Goal: Find specific page/section: Find specific page/section

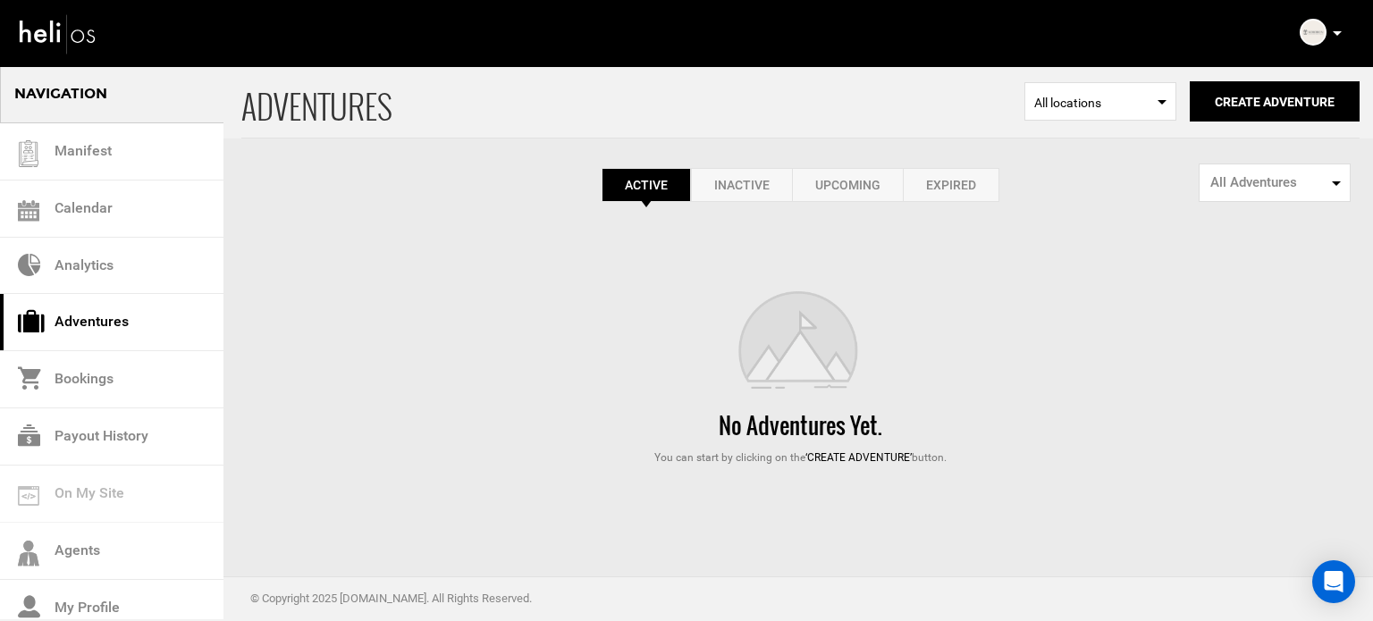
click at [948, 192] on link "Expired" at bounding box center [951, 185] width 97 height 34
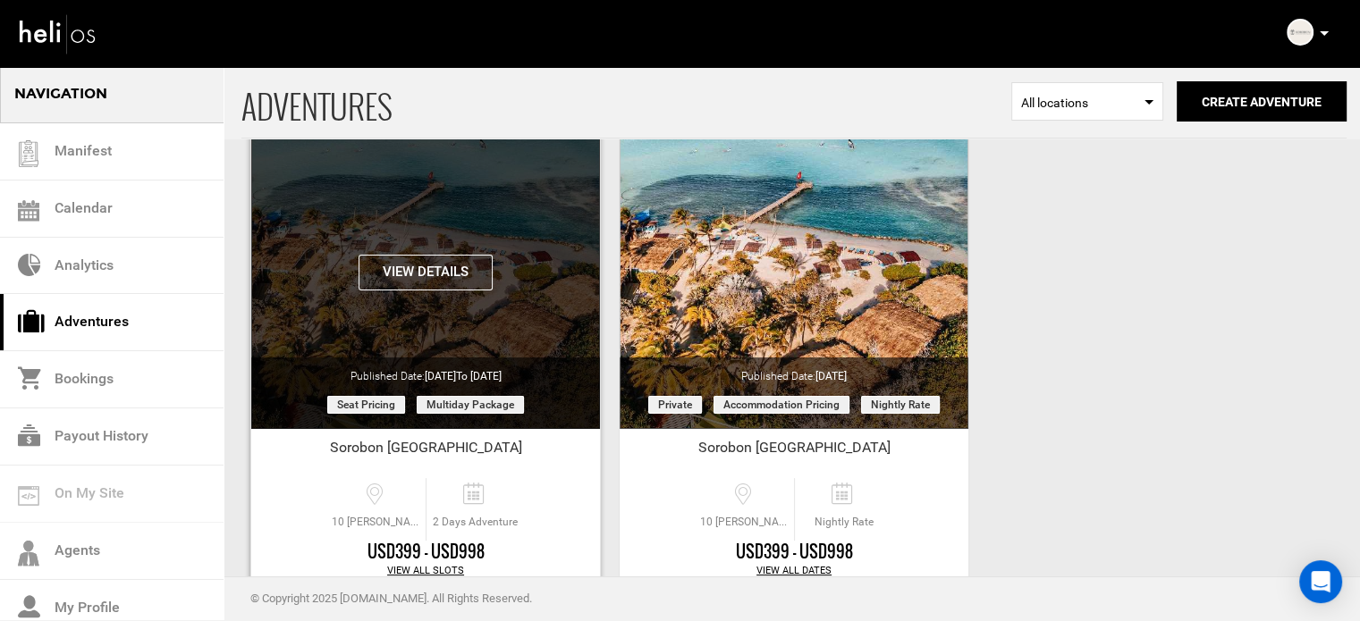
scroll to position [222, 0]
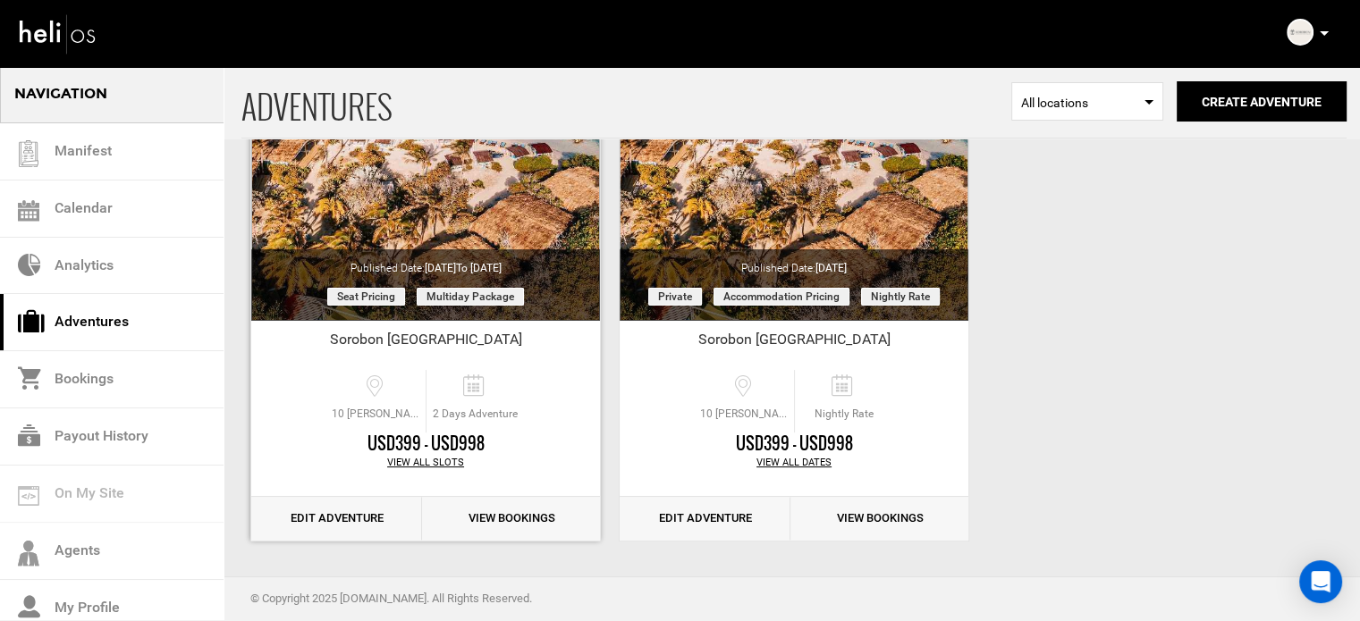
drag, startPoint x: 433, startPoint y: 334, endPoint x: 527, endPoint y: 342, distance: 95.1
click at [527, 342] on div "Sorobon [GEOGRAPHIC_DATA]" at bounding box center [425, 343] width 349 height 27
